Goal: Task Accomplishment & Management: Use online tool/utility

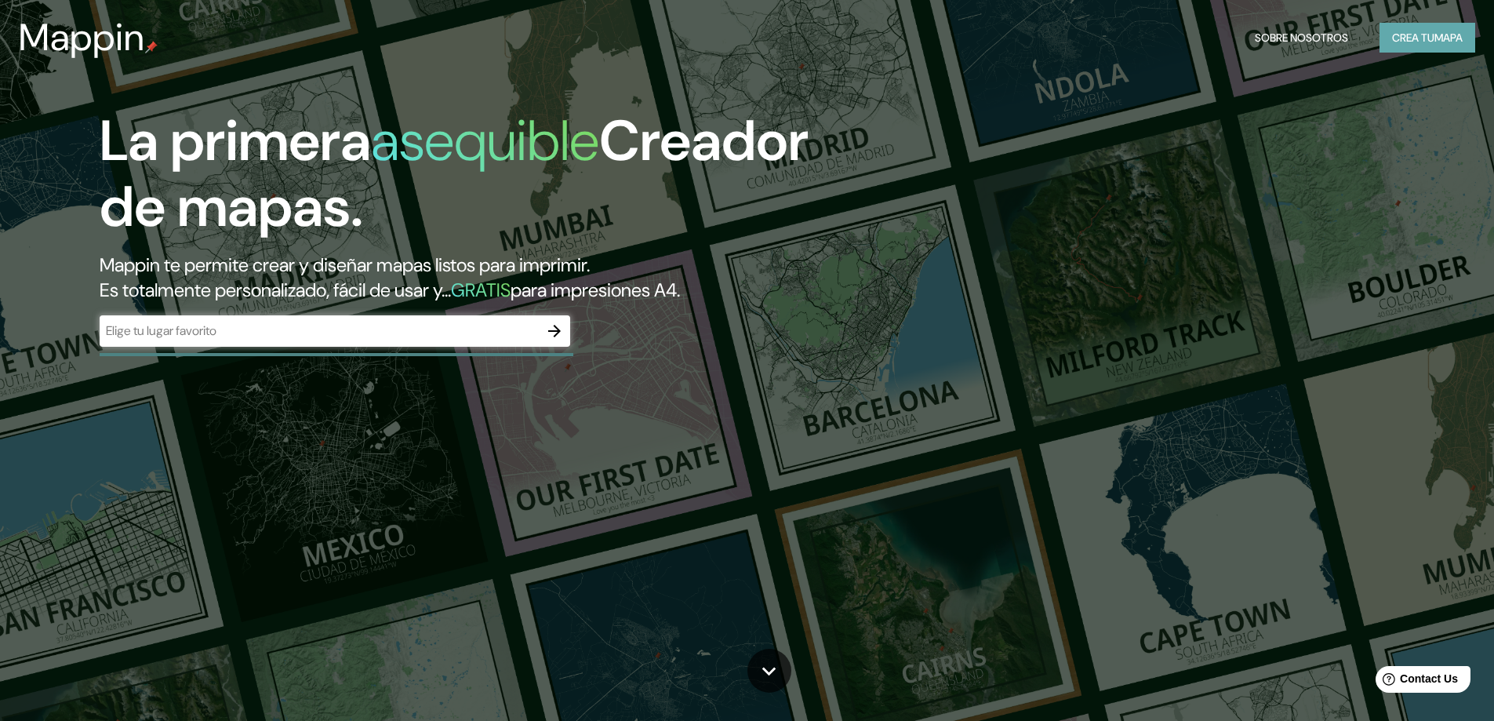
click at [1409, 48] on button "Crea tu mapa" at bounding box center [1428, 38] width 96 height 30
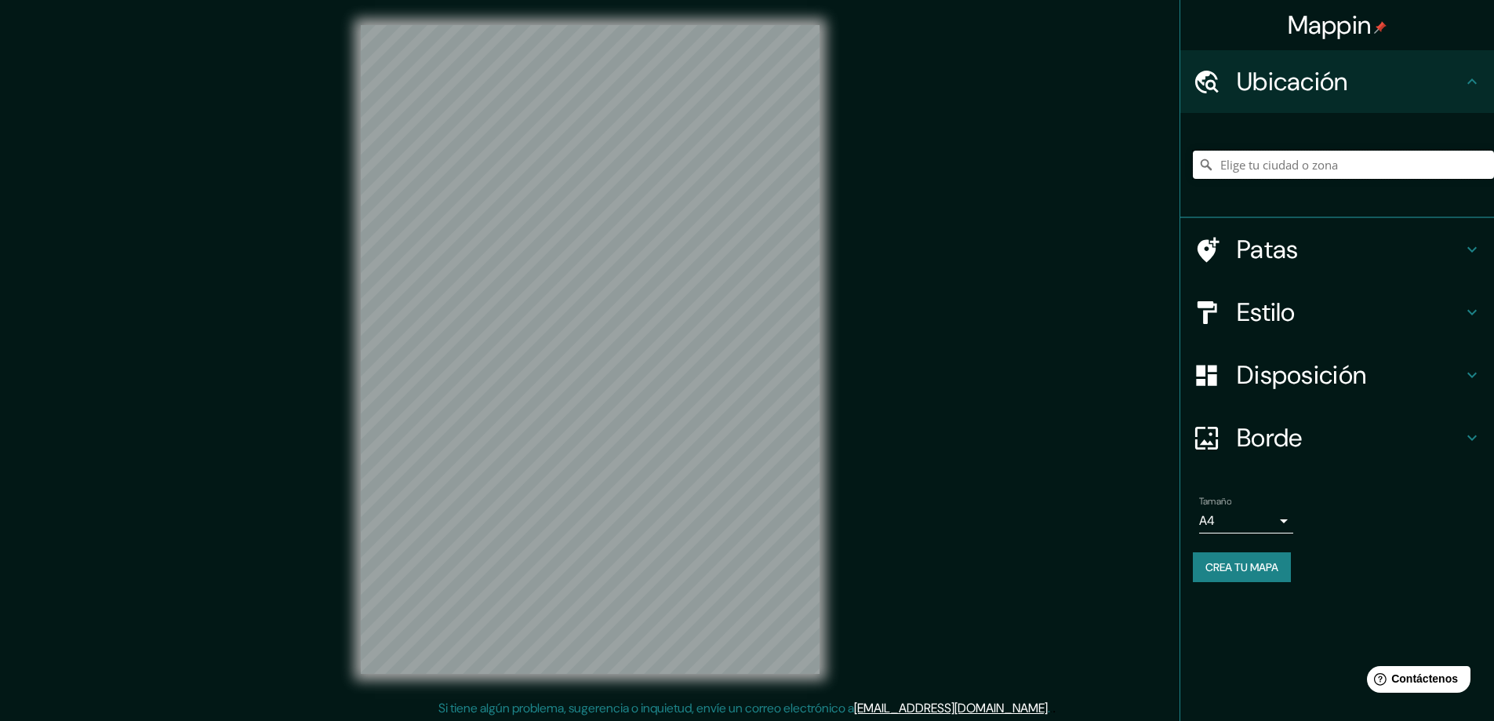
click at [1316, 169] on input "Elige tu ciudad o zona" at bounding box center [1343, 165] width 301 height 28
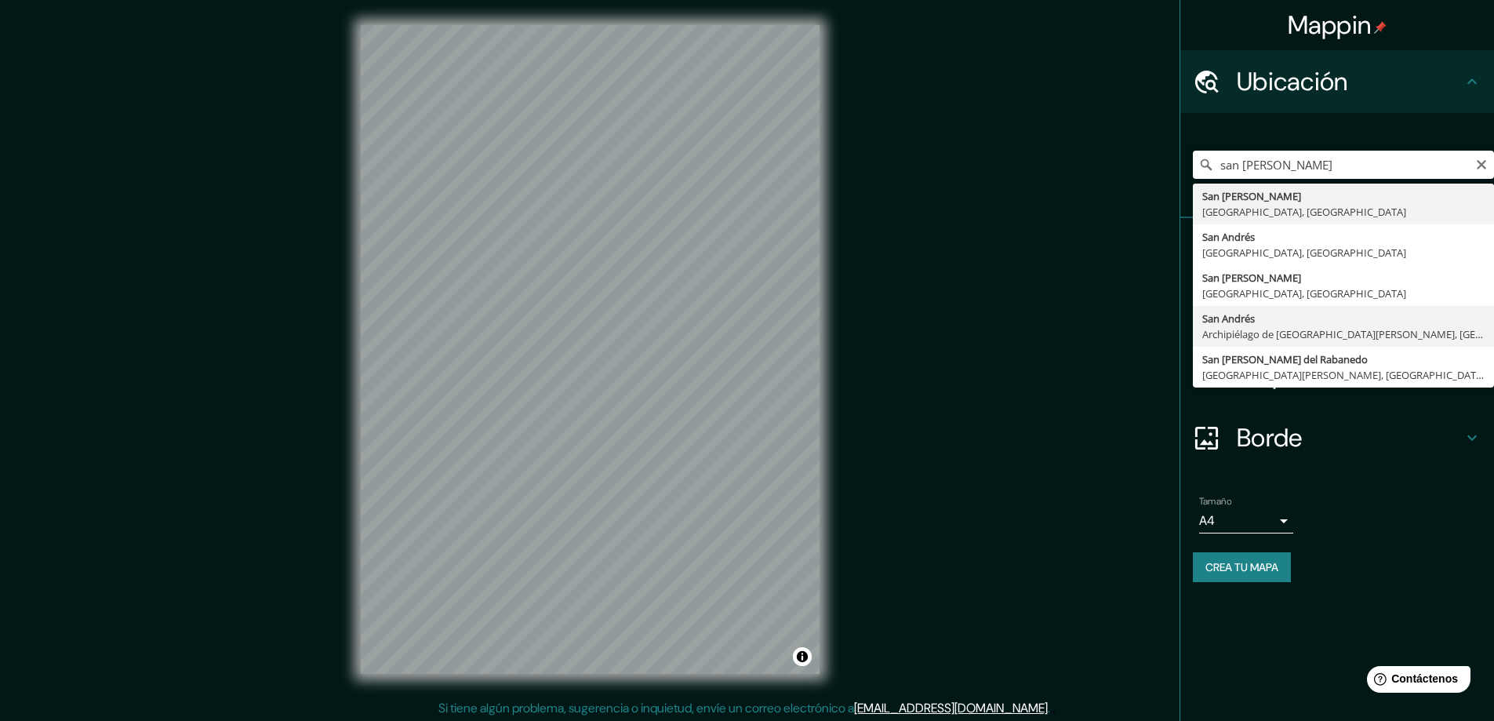
type input "[GEOGRAPHIC_DATA][PERSON_NAME], Archipiélago de [GEOGRAPHIC_DATA][PERSON_NAME],…"
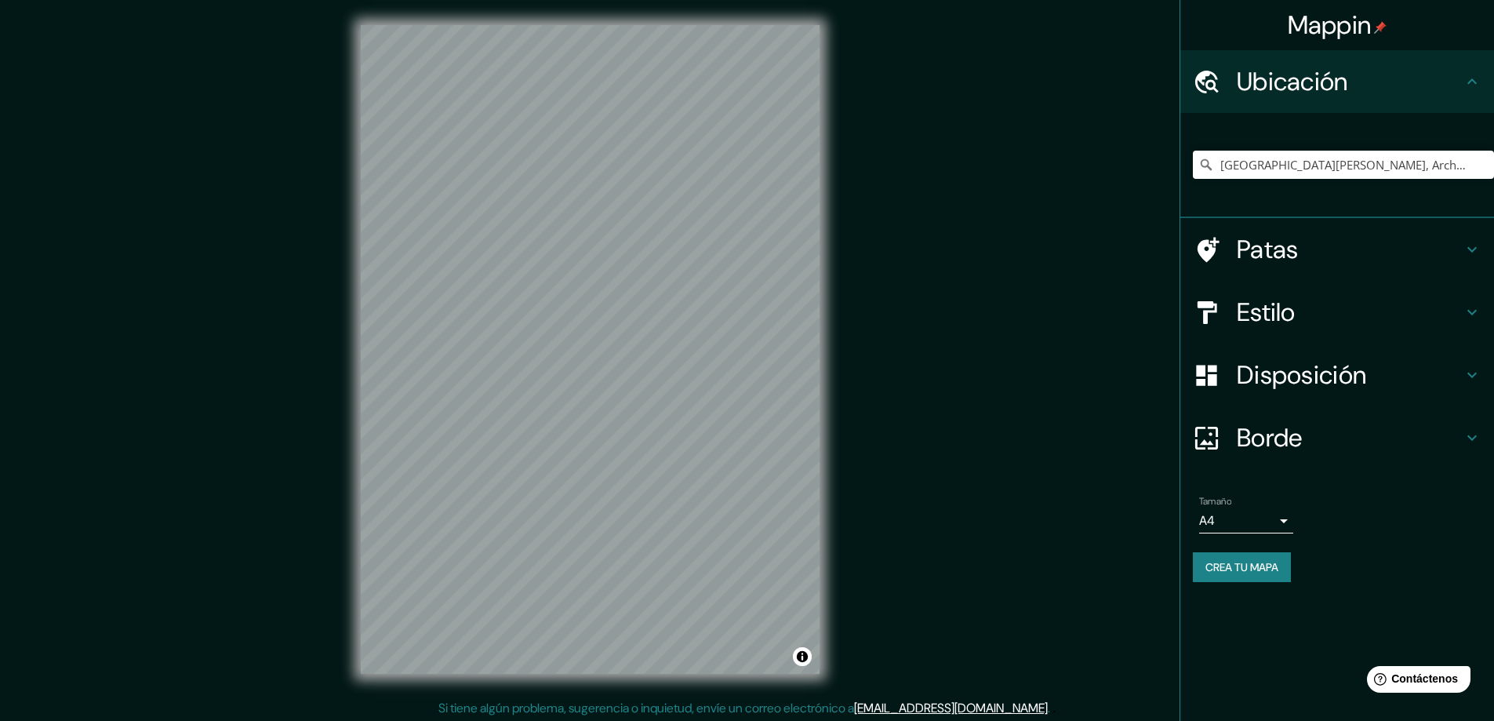
click at [1340, 260] on h4 "Patas" at bounding box center [1350, 249] width 226 height 31
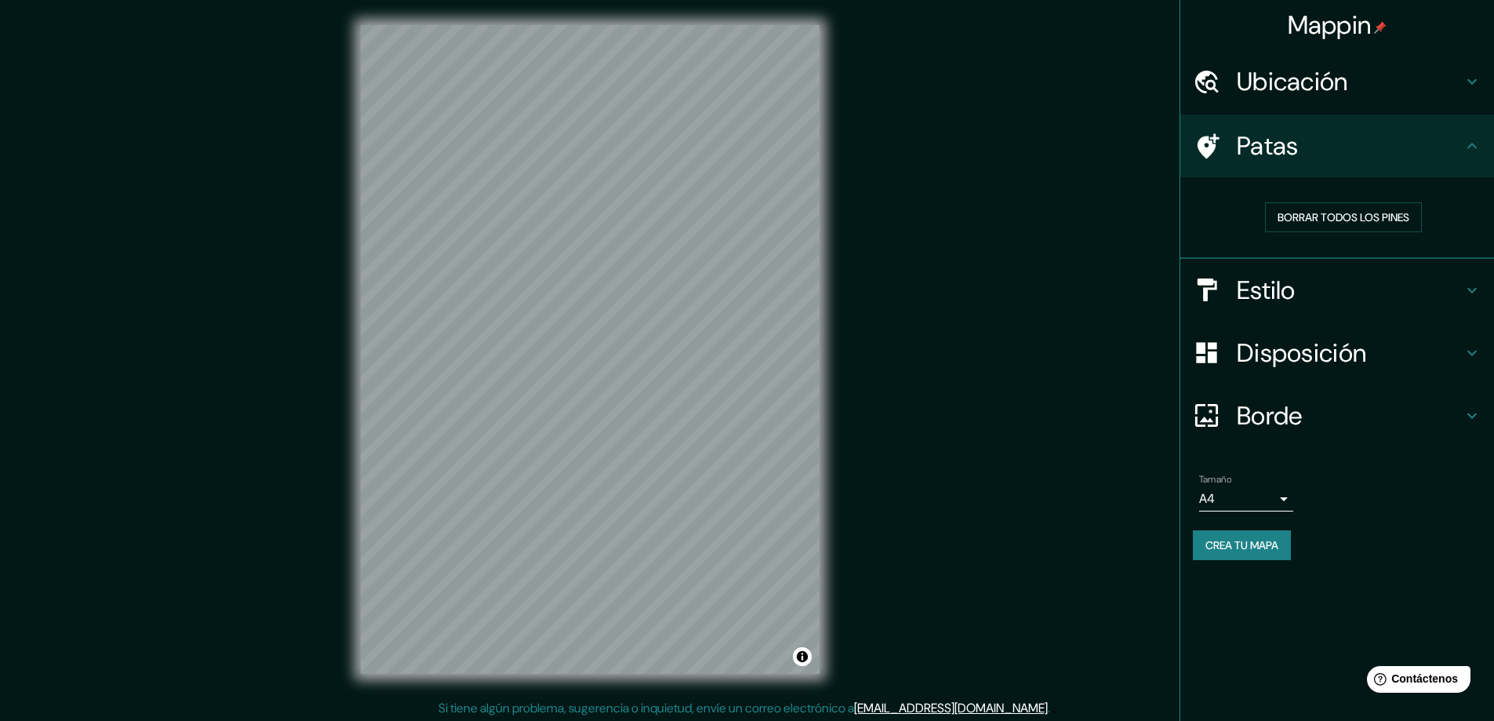
click at [1340, 282] on h4 "Estilo" at bounding box center [1350, 290] width 226 height 31
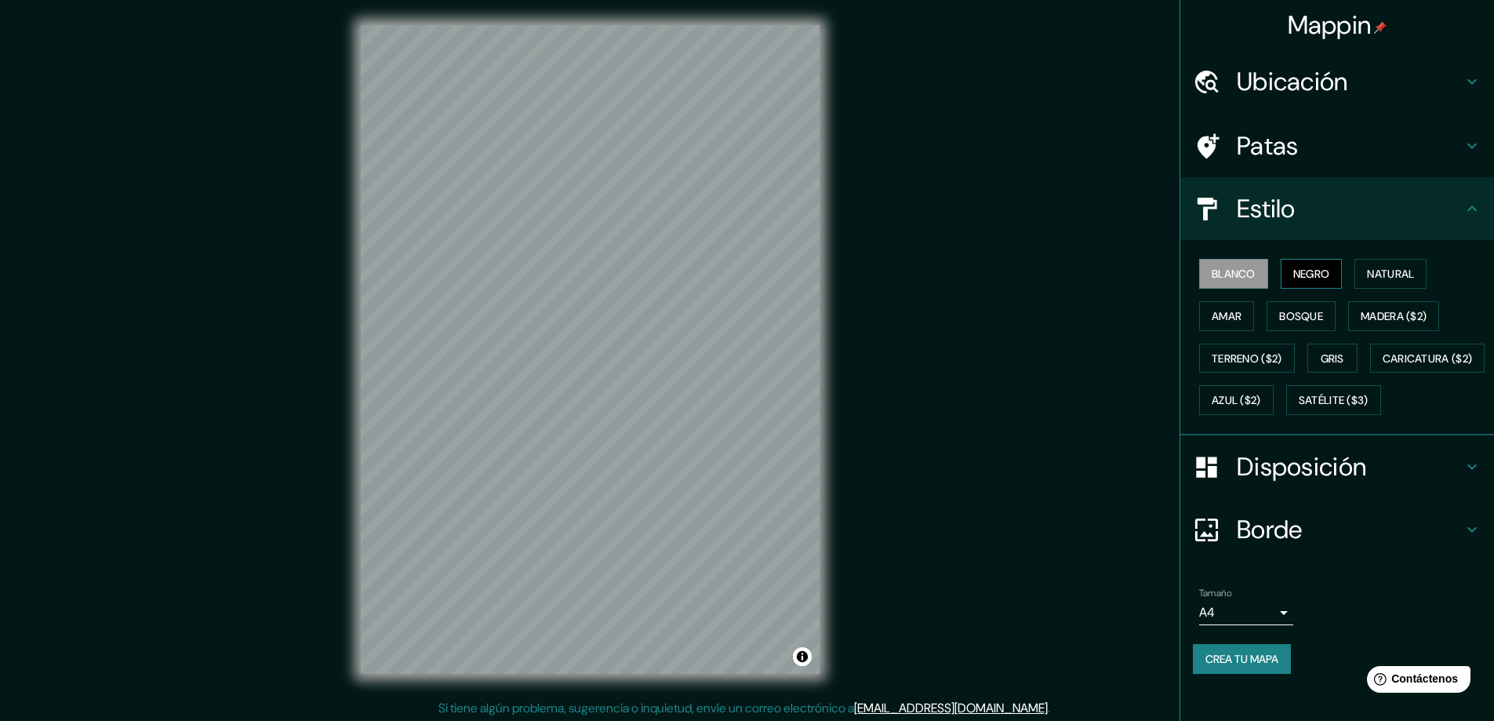
click at [1293, 271] on font "Negro" at bounding box center [1311, 274] width 37 height 14
click at [1386, 280] on font "Natural" at bounding box center [1390, 274] width 47 height 14
click at [1238, 322] on button "Amar" at bounding box center [1226, 316] width 55 height 30
click at [1300, 324] on font "Bosque" at bounding box center [1301, 316] width 44 height 20
click at [1348, 322] on button "Madera ($2)" at bounding box center [1393, 316] width 91 height 30
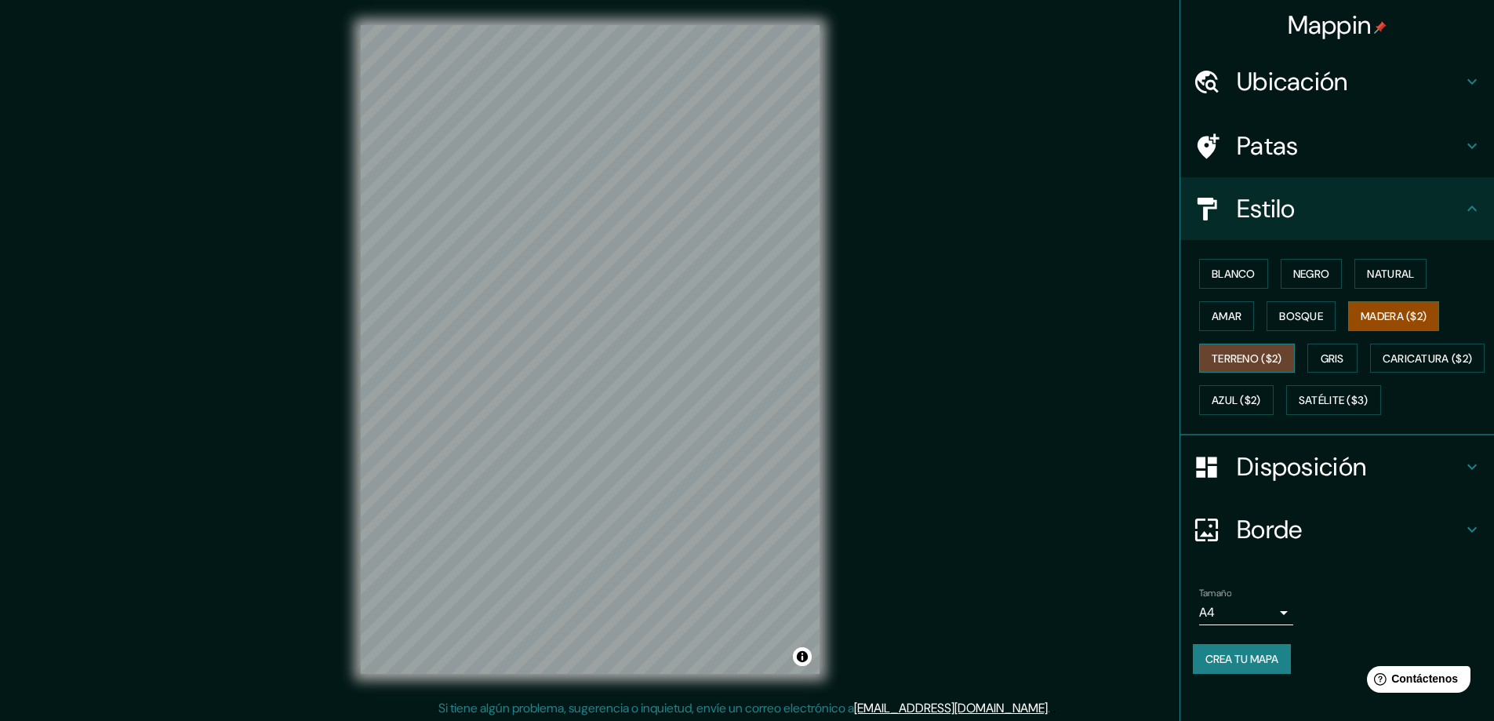
click at [1216, 366] on font "Terreno ($2)" at bounding box center [1247, 358] width 71 height 20
click at [1348, 361] on button "Gris" at bounding box center [1332, 359] width 50 height 30
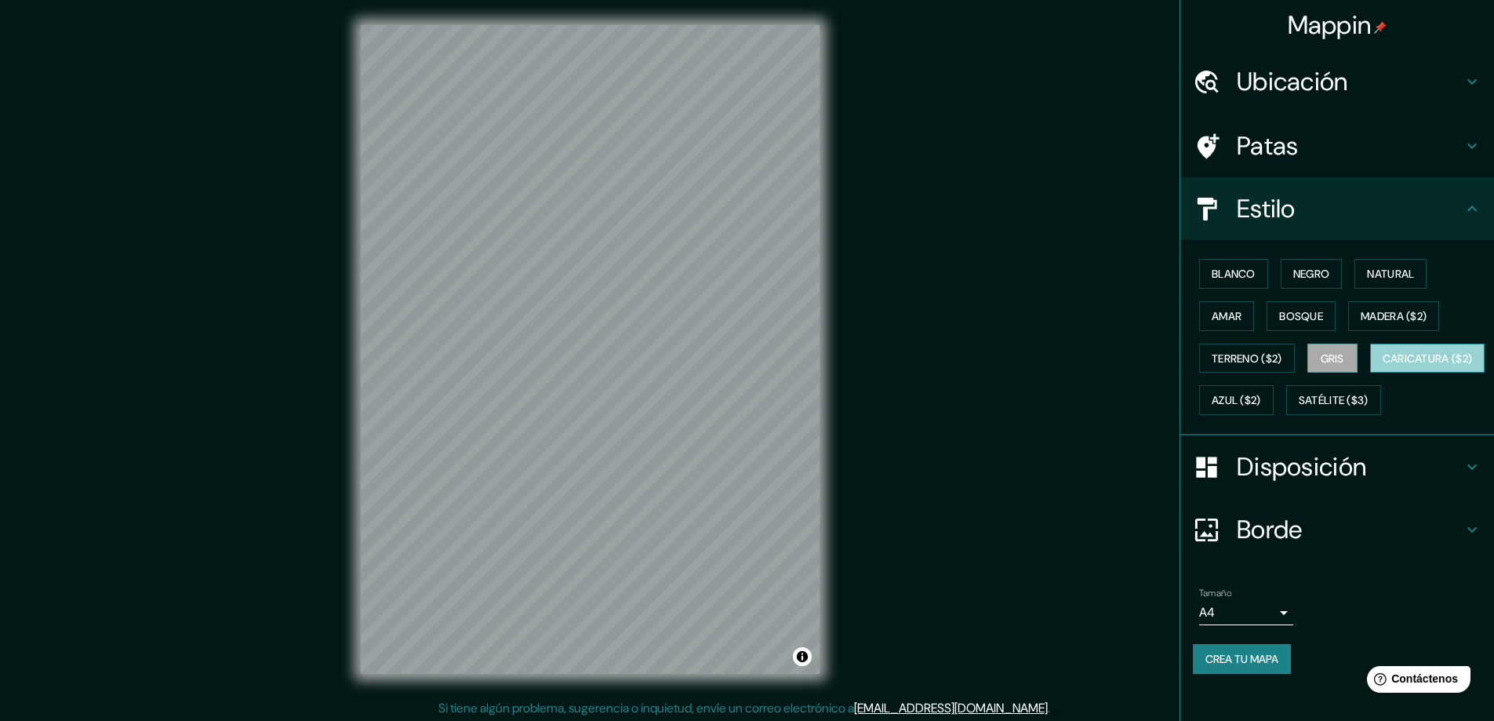
click at [1383, 365] on font "Caricatura ($2)" at bounding box center [1428, 358] width 90 height 14
click at [1261, 405] on font "Azul ($2)" at bounding box center [1236, 401] width 49 height 14
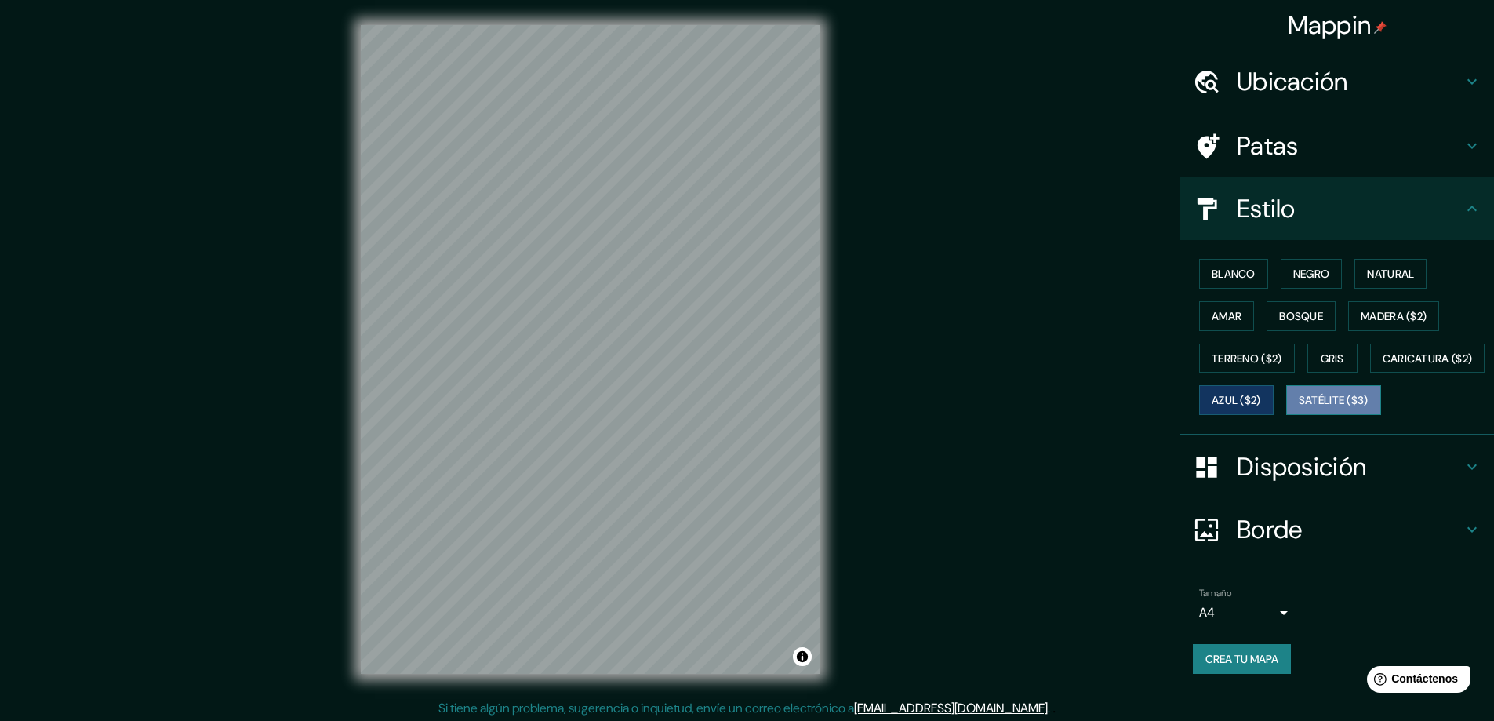
click at [1299, 408] on font "Satélite ($3)" at bounding box center [1334, 401] width 70 height 14
click at [1248, 276] on button "Blanco" at bounding box center [1233, 274] width 69 height 30
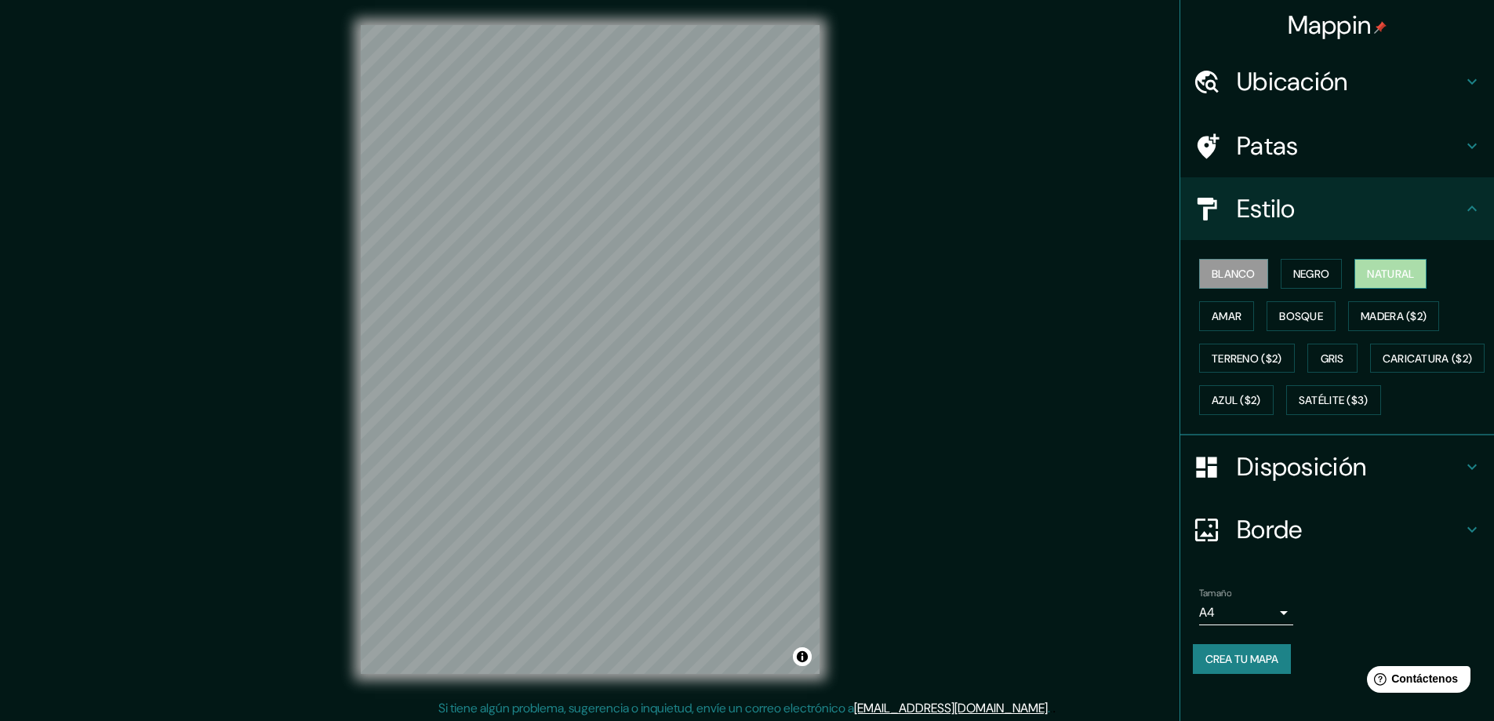
click at [1418, 278] on button "Natural" at bounding box center [1390, 274] width 72 height 30
click at [1279, 314] on font "Bosque" at bounding box center [1301, 316] width 44 height 14
